Goal: Communication & Community: Answer question/provide support

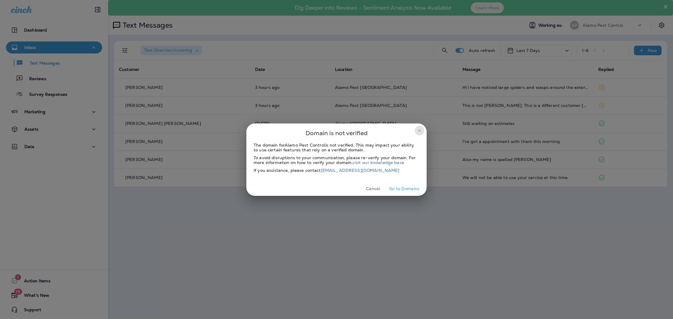
click at [417, 129] on icon "close" at bounding box center [419, 130] width 5 height 5
click at [376, 187] on button "Cancel" at bounding box center [373, 188] width 23 height 9
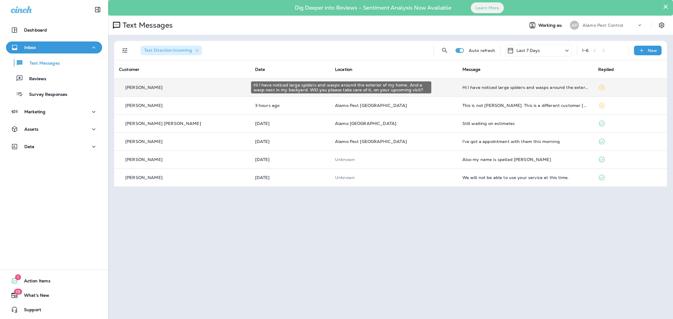
click at [482, 89] on div "Hi I have noticed large spiders and wasps around the exterior of my home. And a…" at bounding box center [525, 87] width 126 height 5
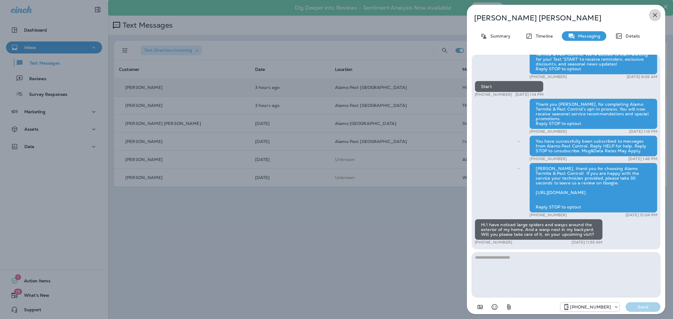
click at [655, 15] on icon "button" at bounding box center [655, 15] width 4 height 4
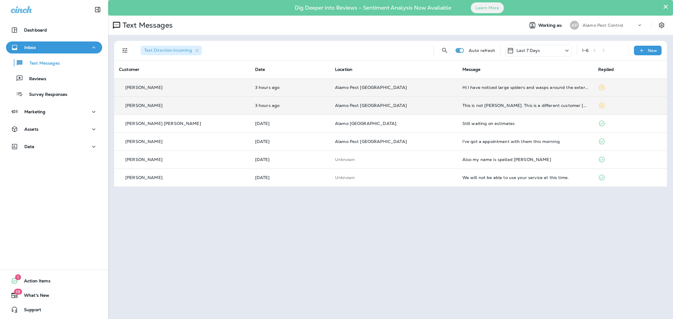
click at [531, 107] on div "This is not [PERSON_NAME]. This is a different customer [PERSON_NAME]" at bounding box center [525, 105] width 126 height 5
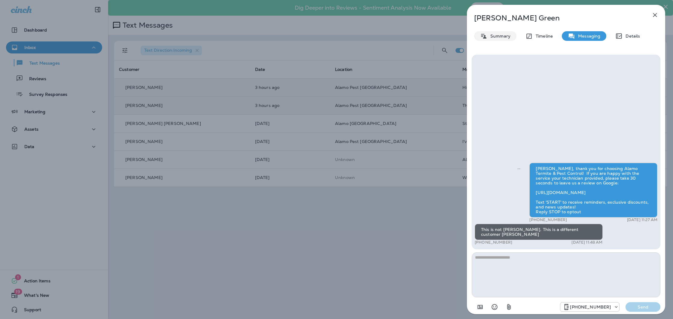
click at [495, 34] on p "Summary" at bounding box center [498, 36] width 23 height 5
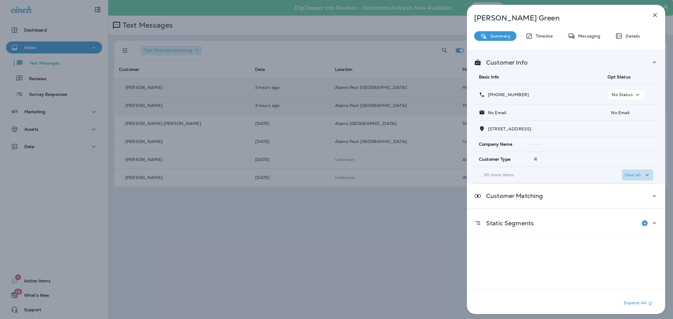
click at [646, 175] on icon "button" at bounding box center [647, 175] width 3 height 2
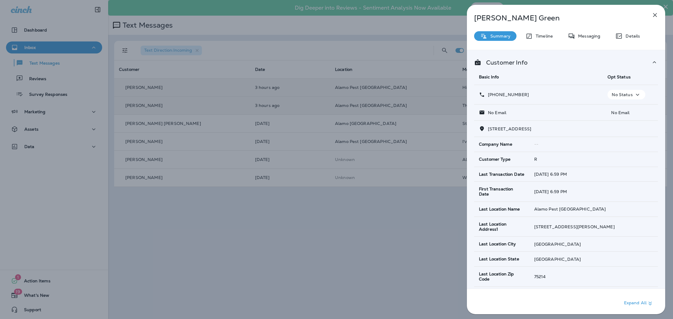
click at [652, 15] on icon "button" at bounding box center [654, 14] width 7 height 7
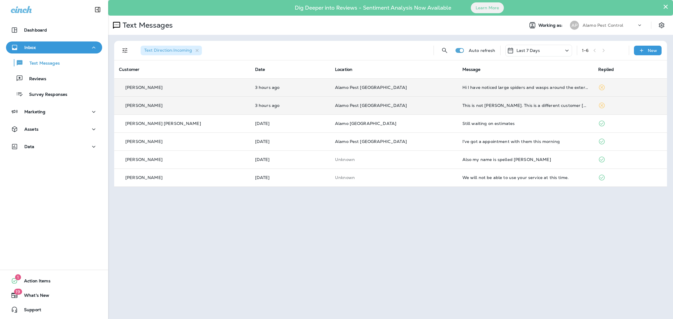
click at [486, 90] on td "Hi I have noticed large spiders and wasps around the exterior of my home. And a…" at bounding box center [526, 87] width 136 height 18
